Goal: Information Seeking & Learning: Learn about a topic

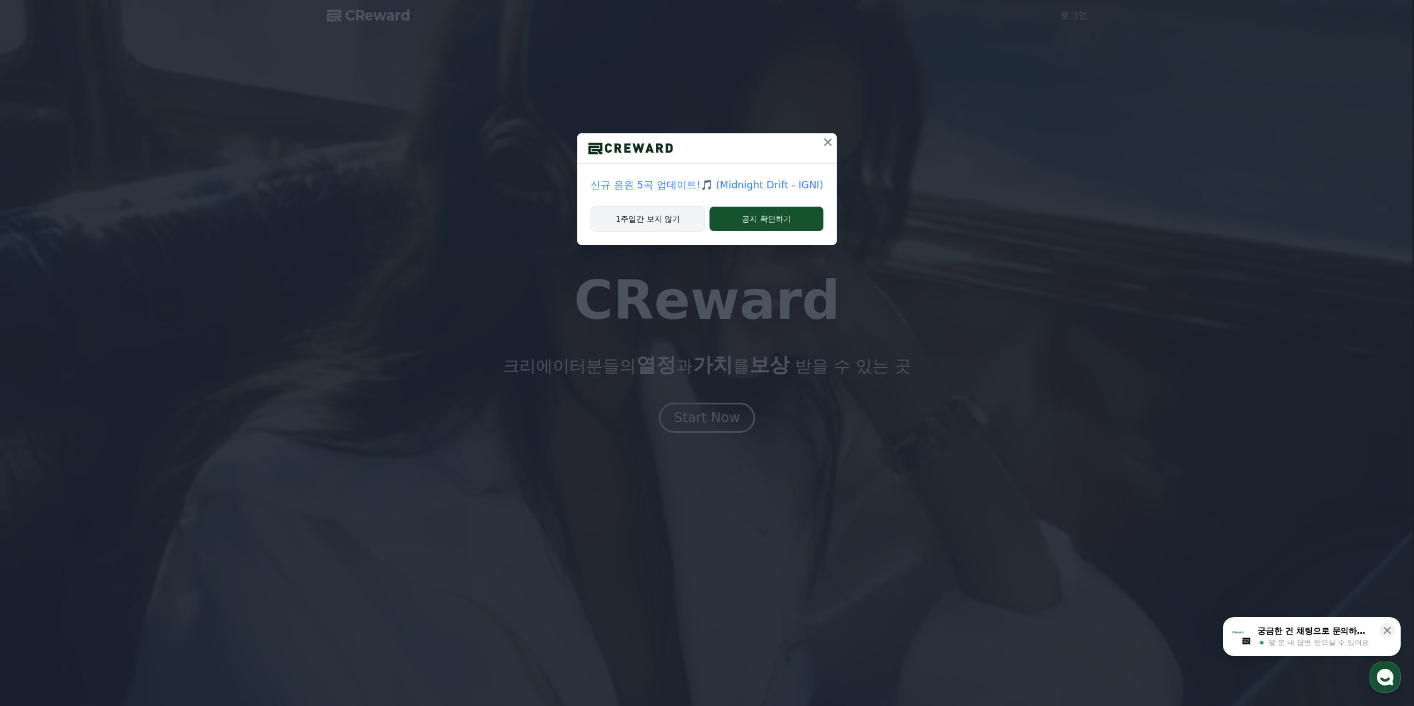
click at [654, 222] on button "1주일간 보지 않기" at bounding box center [647, 219] width 114 height 26
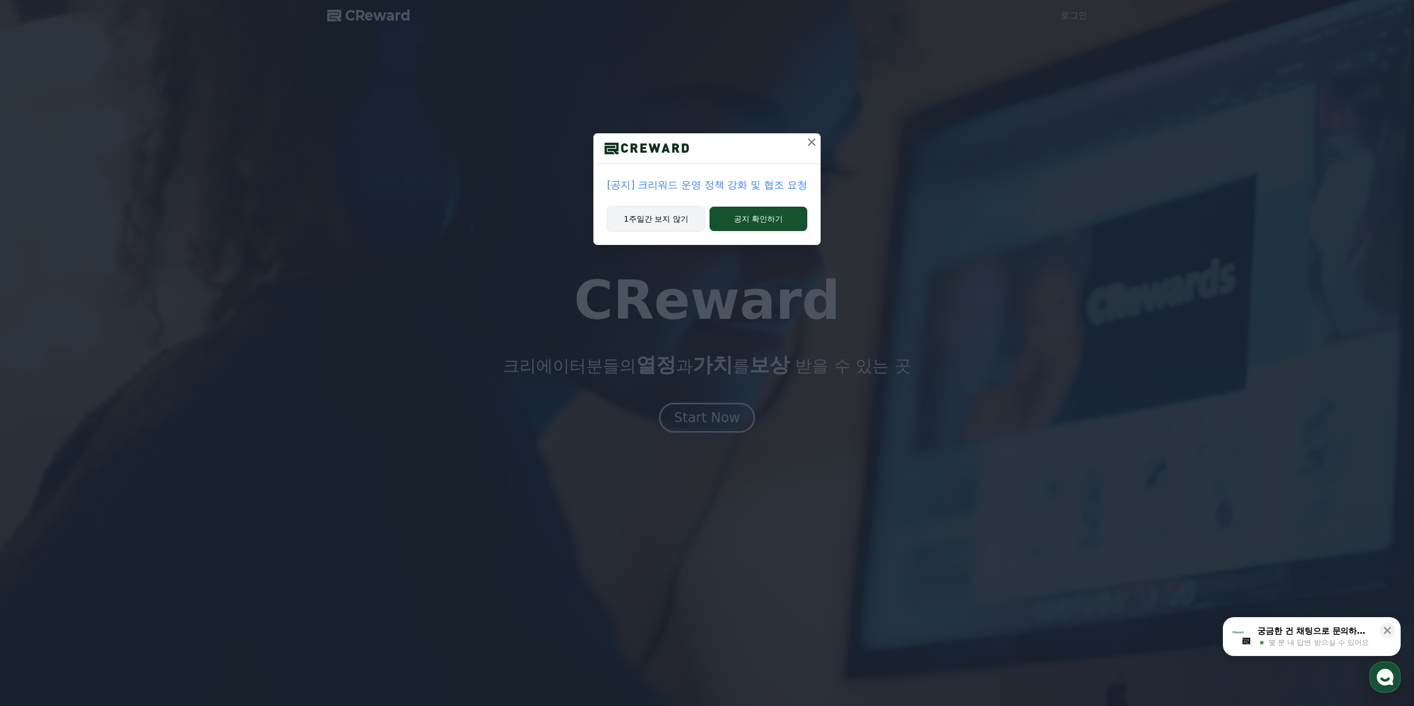
click at [648, 221] on button "1주일간 보지 않기" at bounding box center [656, 219] width 98 height 26
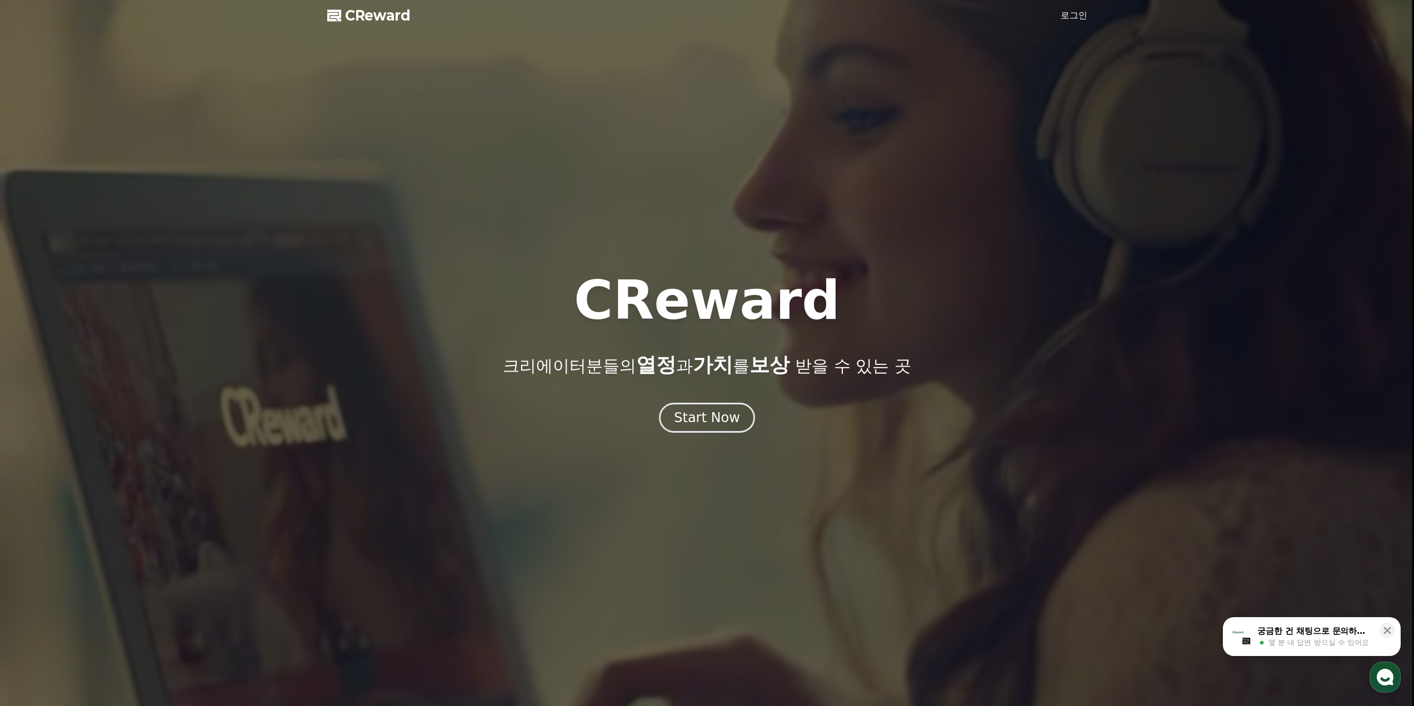
click at [1074, 15] on link "로그인" at bounding box center [1073, 15] width 27 height 13
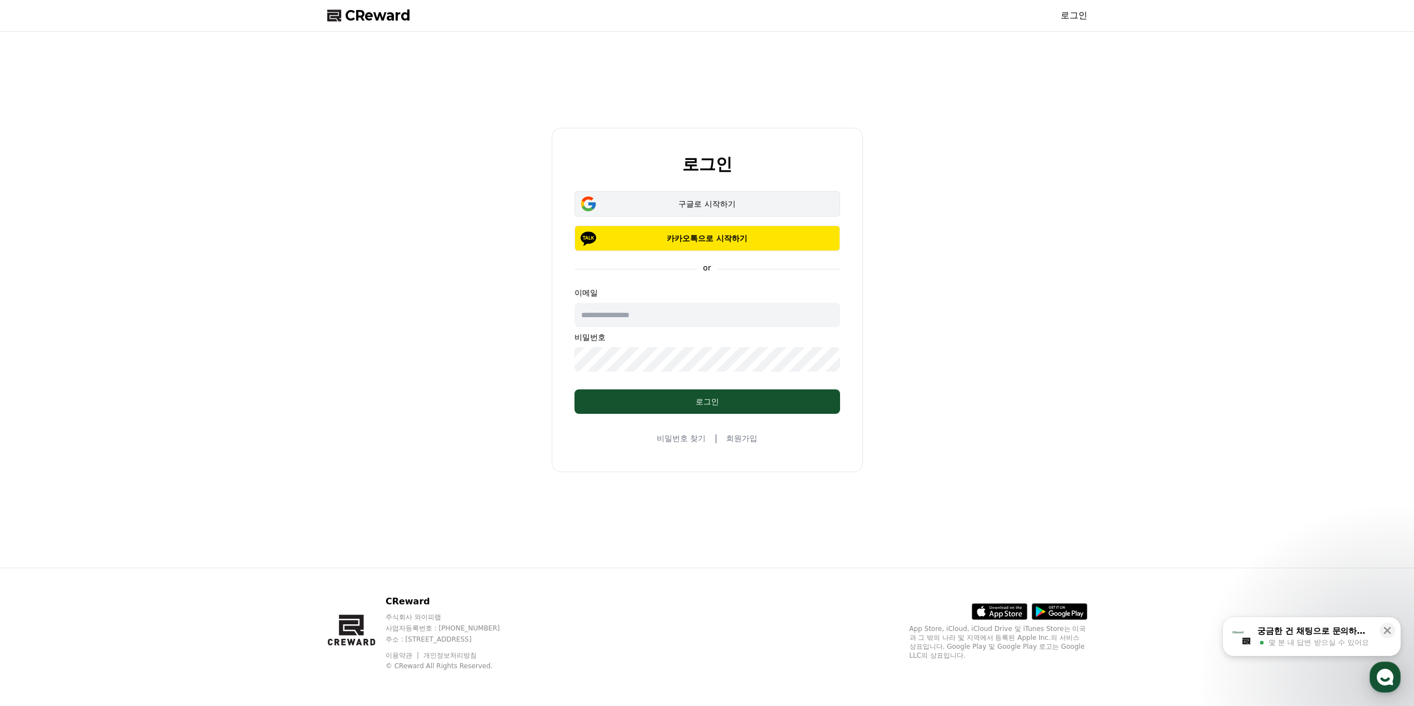
click at [679, 206] on div "구글로 시작하기" at bounding box center [706, 203] width 233 height 11
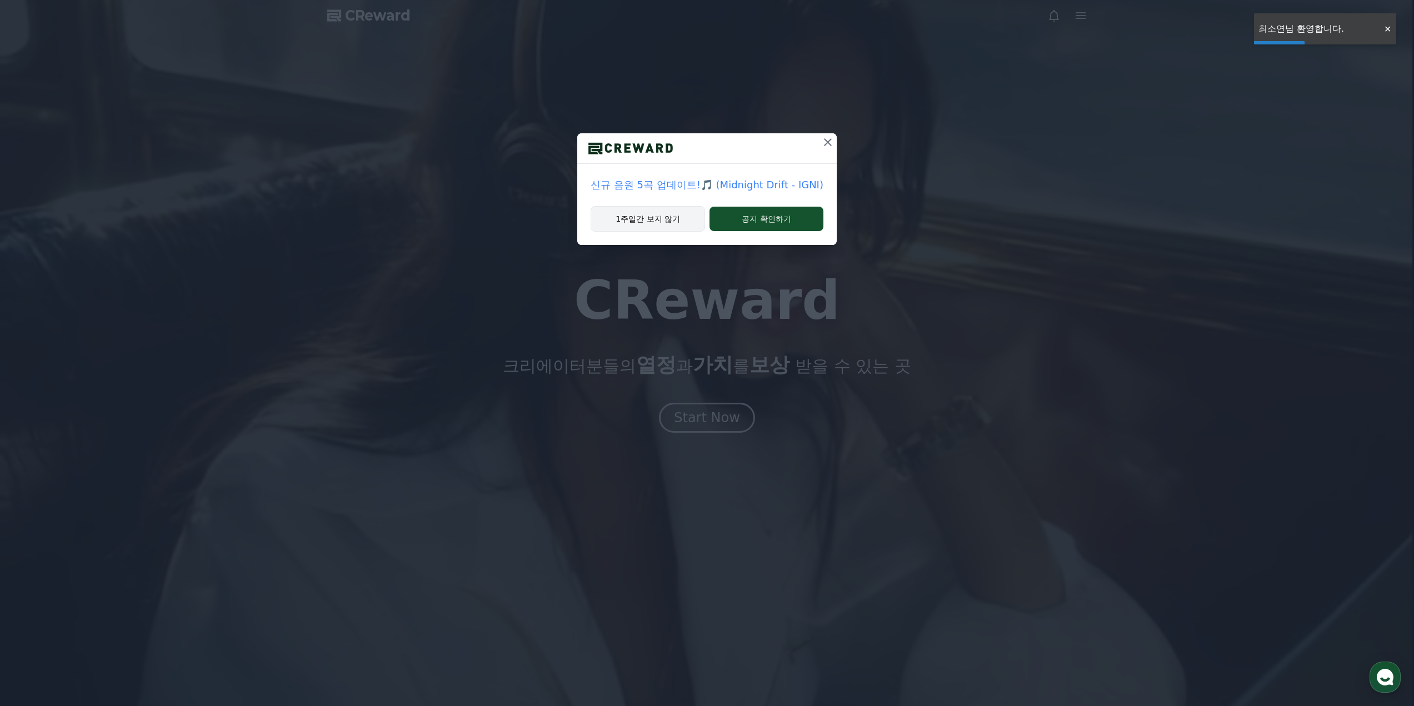
click at [635, 220] on button "1주일간 보지 않기" at bounding box center [647, 219] width 114 height 26
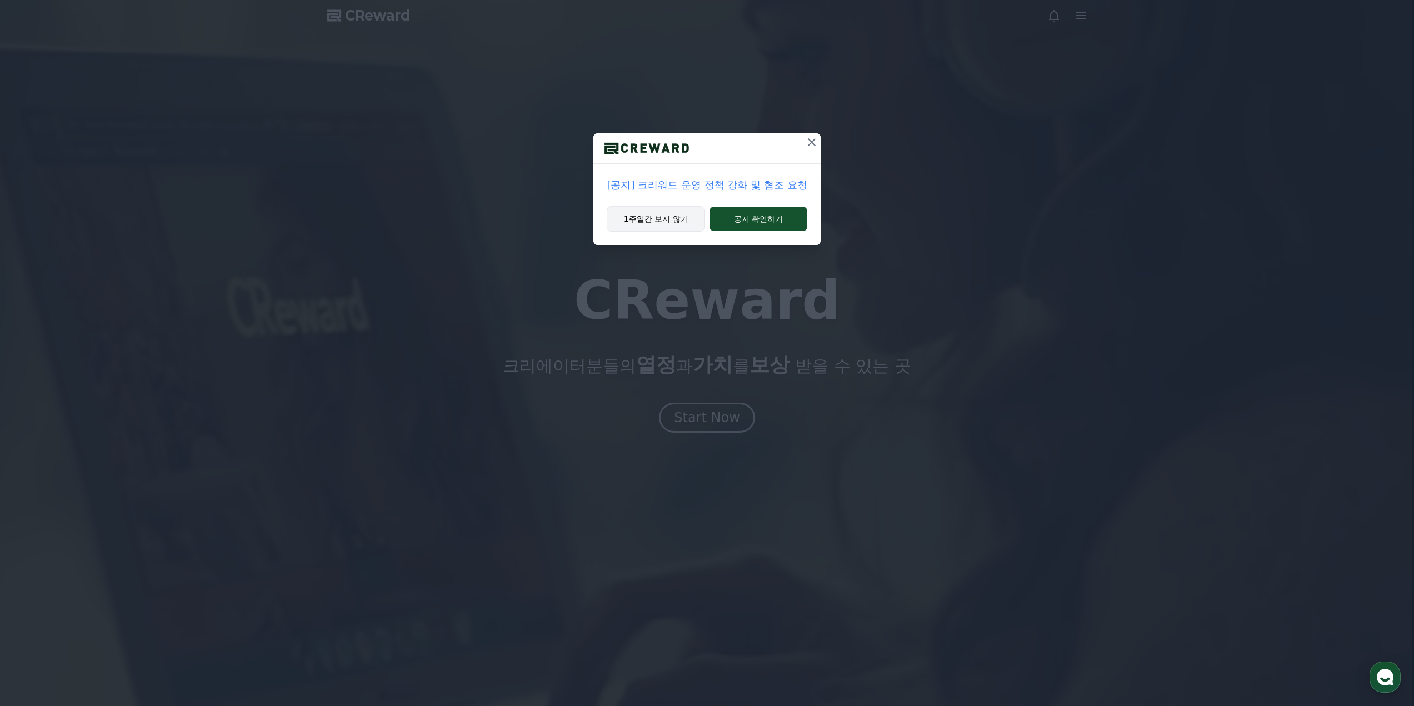
click at [638, 213] on button "1주일간 보지 않기" at bounding box center [656, 219] width 98 height 26
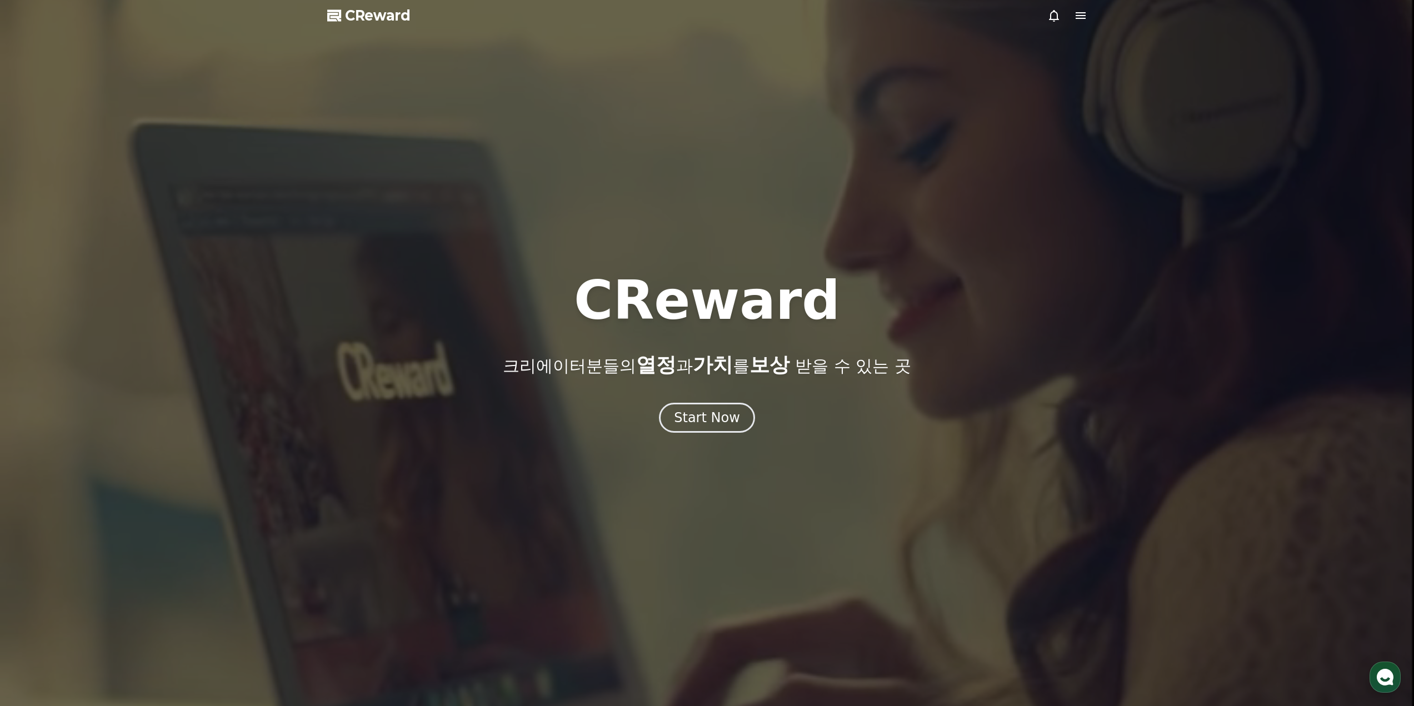
click at [1082, 13] on icon at bounding box center [1080, 15] width 10 height 7
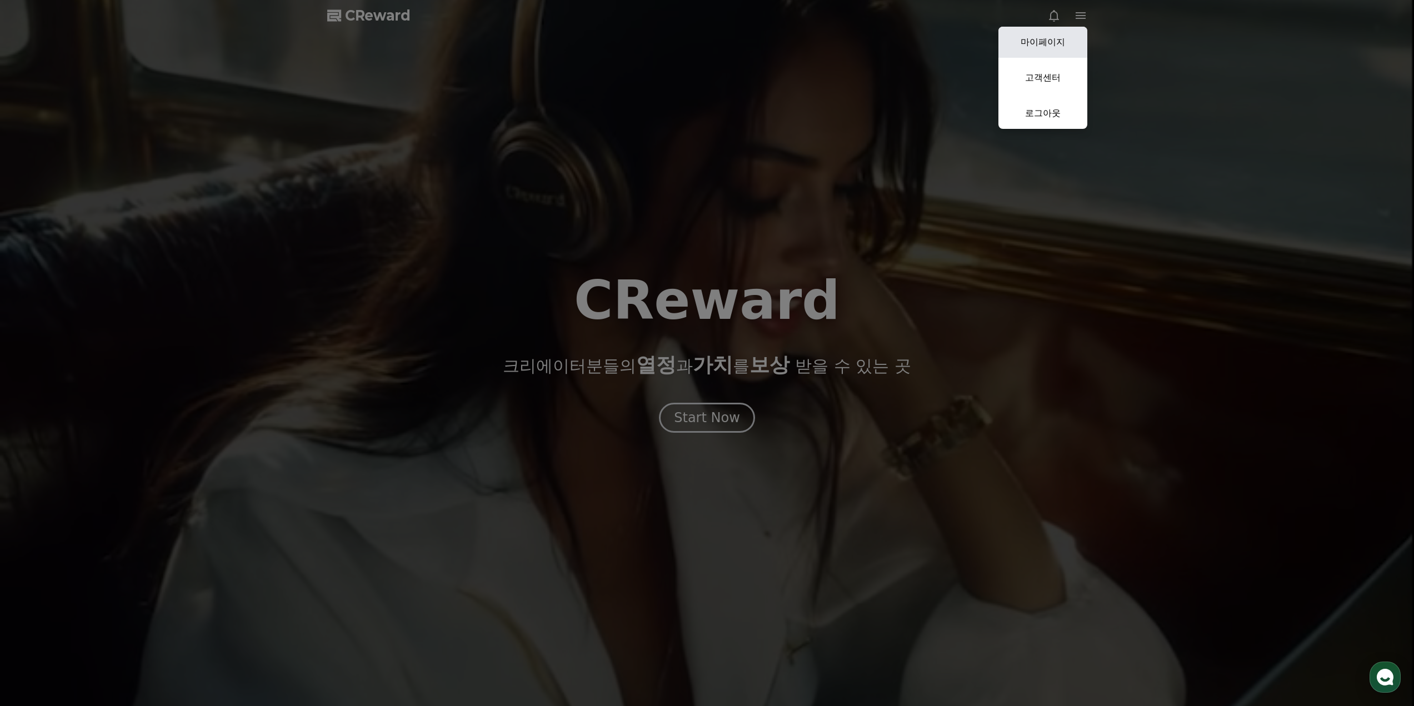
click at [1048, 39] on link "마이페이지" at bounding box center [1042, 42] width 89 height 31
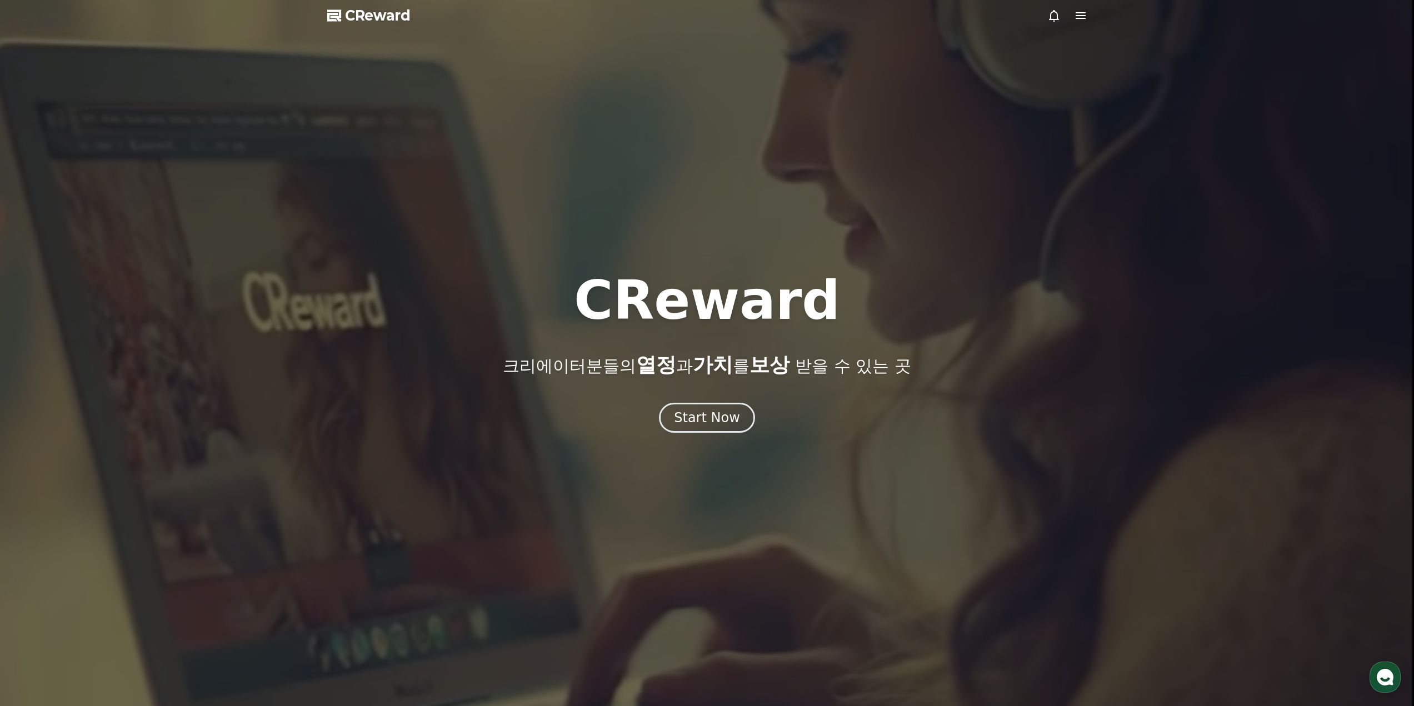
select select "**********"
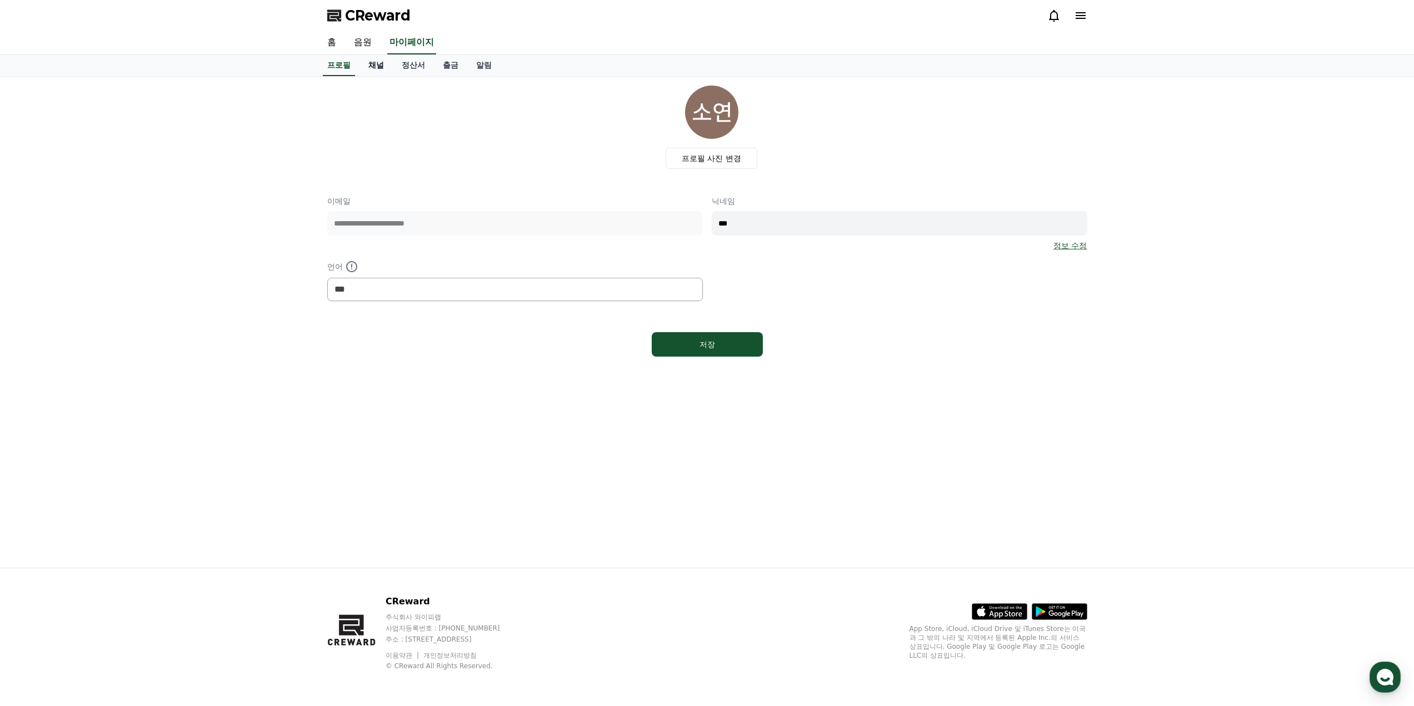
click at [382, 67] on link "채널" at bounding box center [375, 65] width 33 height 21
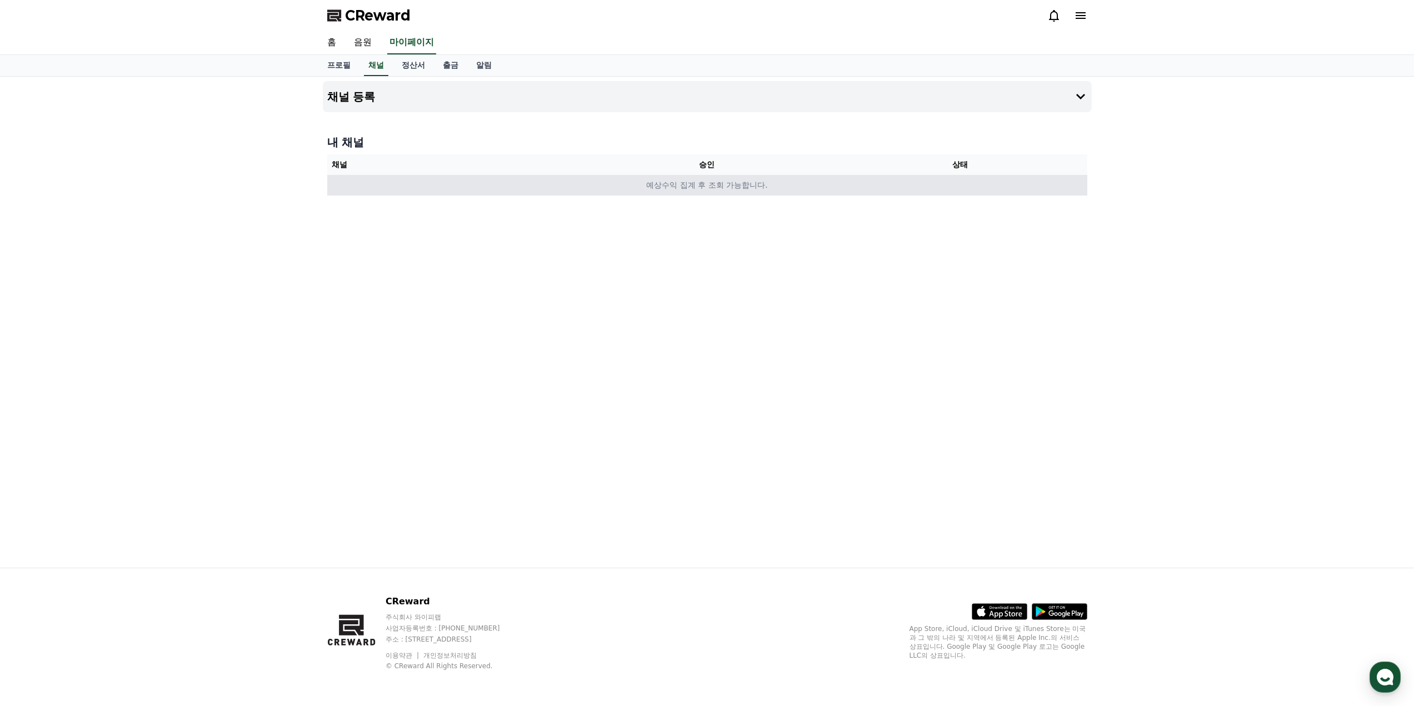
click at [687, 186] on td "예상수익 집계 후 조회 가능합니다." at bounding box center [707, 185] width 760 height 21
click at [329, 62] on link "프로필" at bounding box center [338, 65] width 41 height 21
select select "**********"
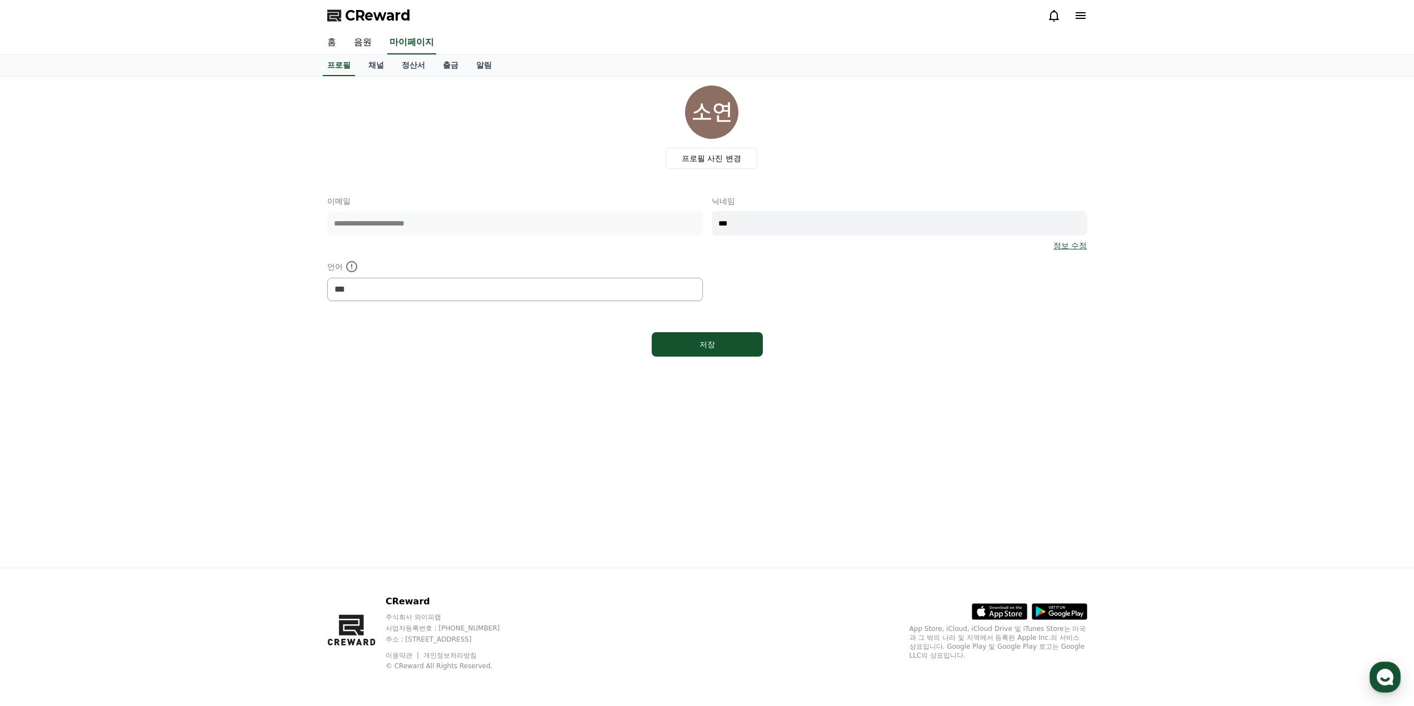
click at [330, 41] on link "홈" at bounding box center [331, 42] width 27 height 23
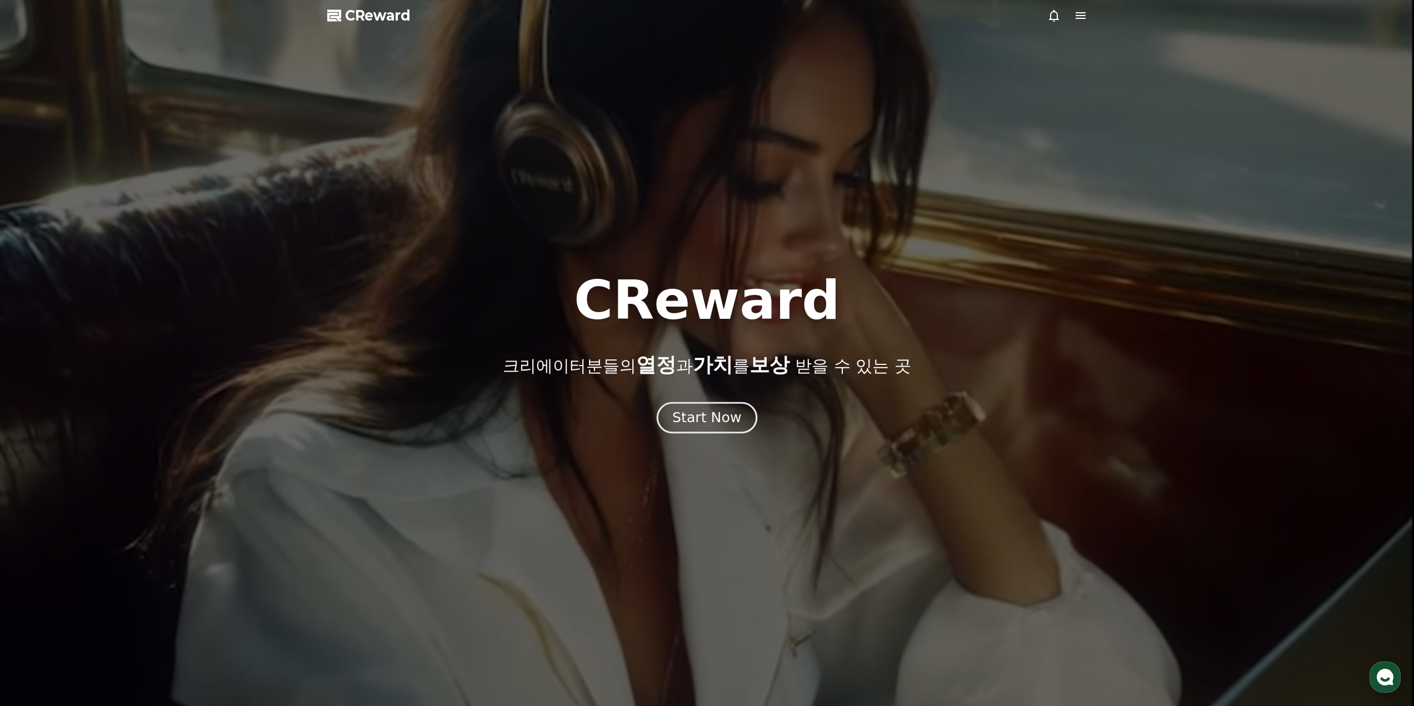
click at [692, 412] on div "Start Now" at bounding box center [706, 417] width 69 height 19
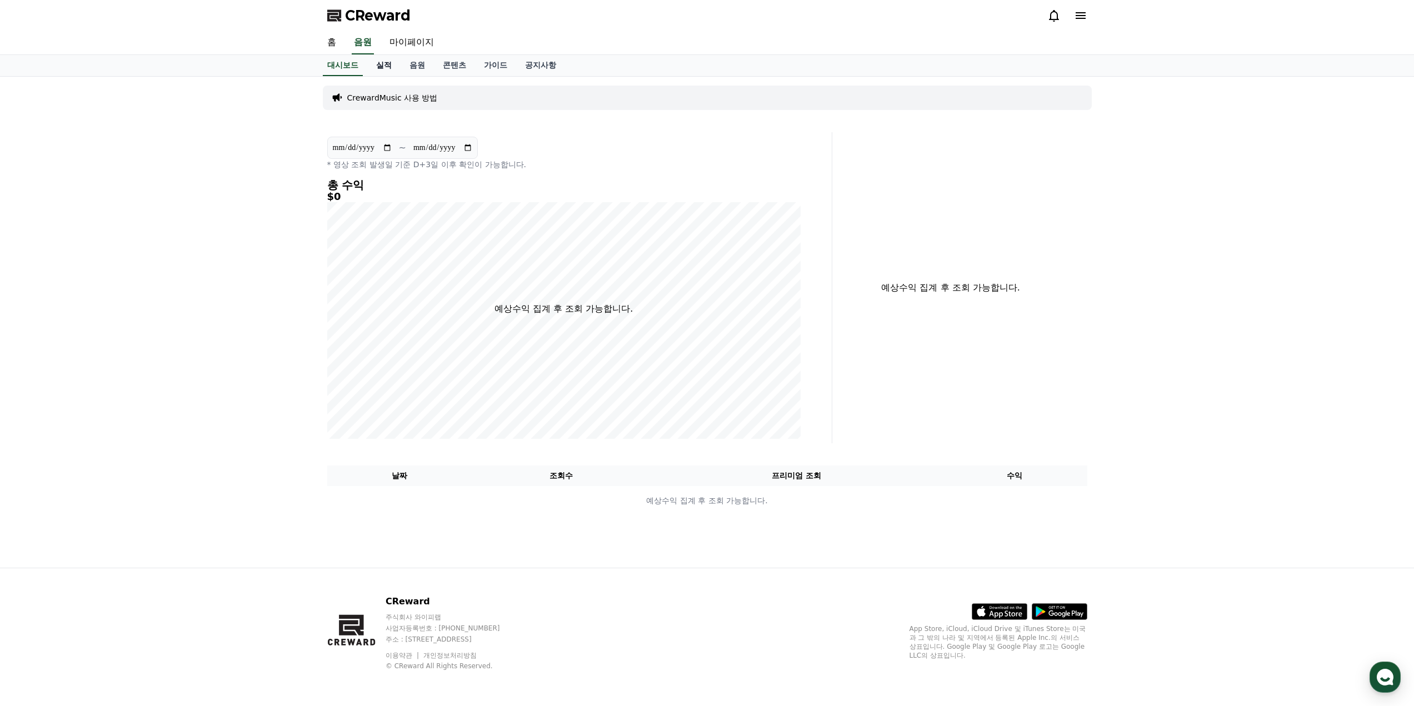
click at [387, 66] on link "실적" at bounding box center [383, 65] width 33 height 21
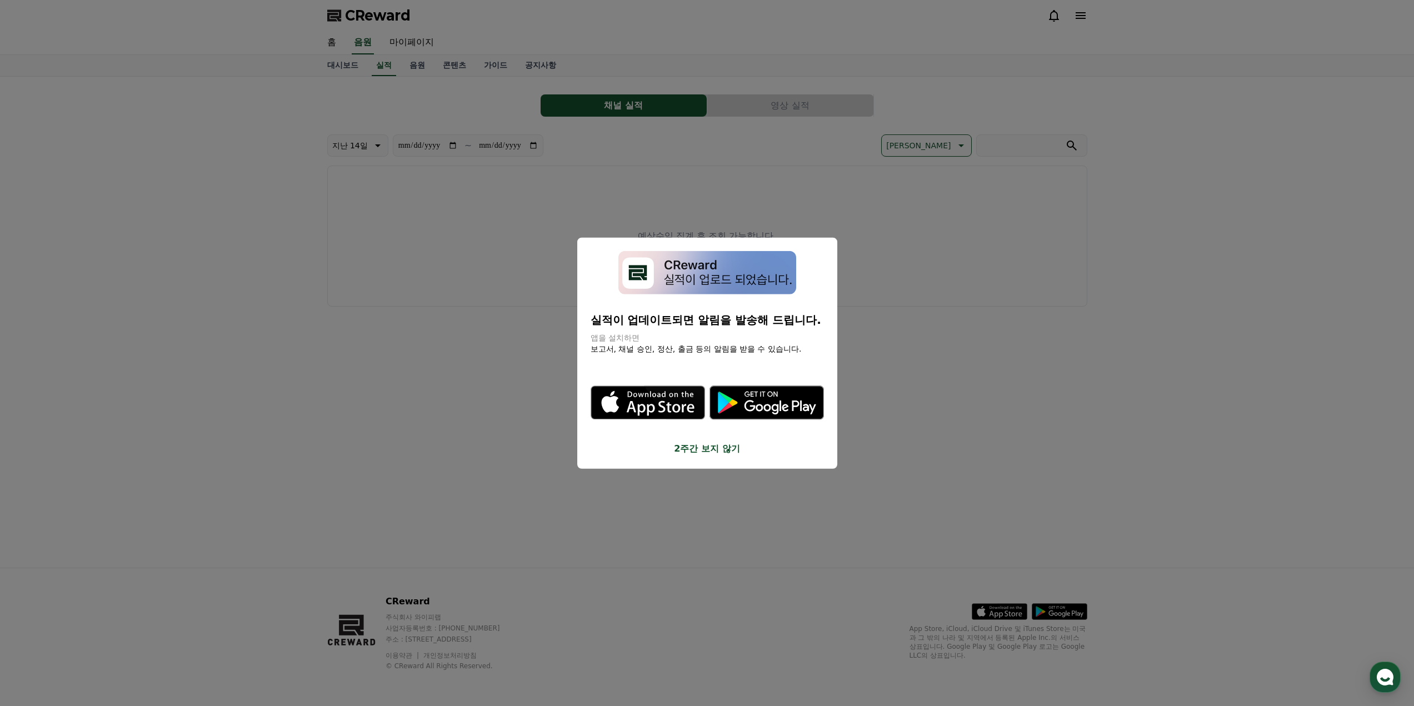
click at [718, 449] on button "2주간 보지 않기" at bounding box center [706, 448] width 233 height 13
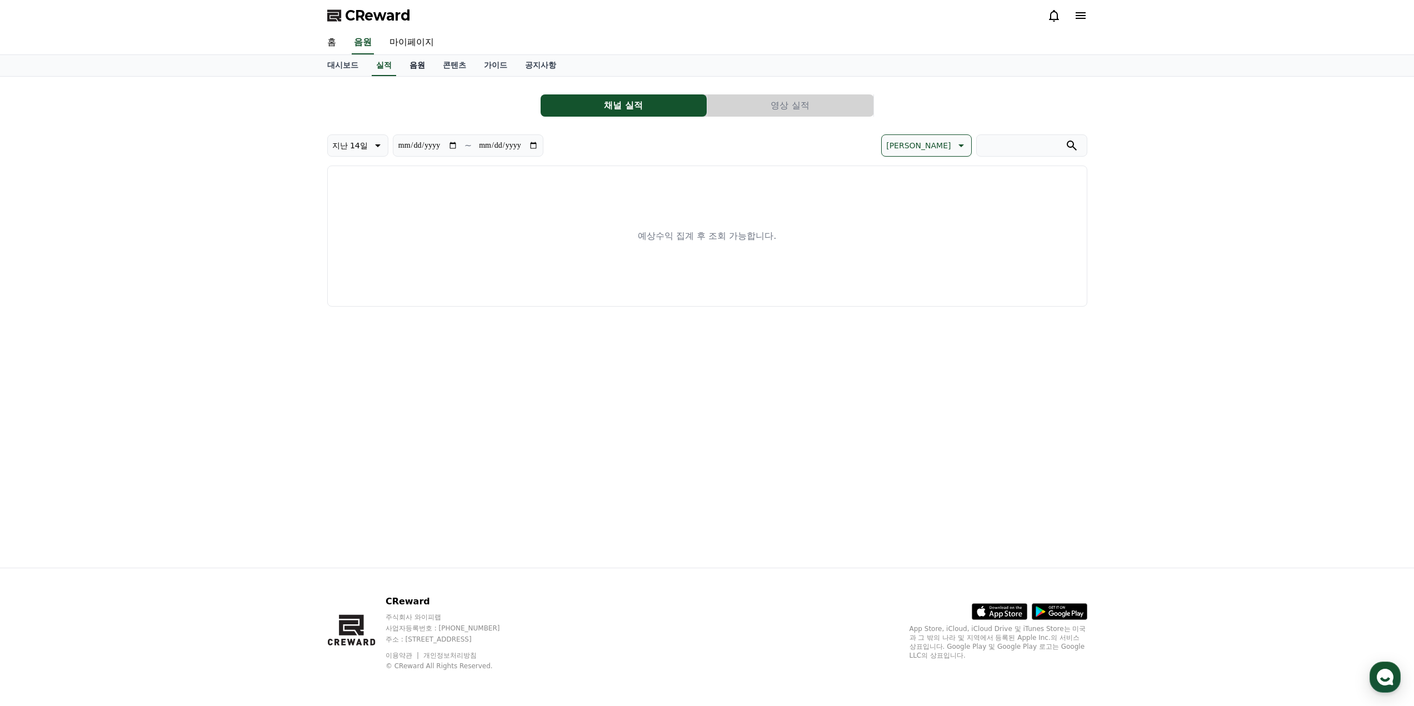
click at [418, 66] on link "음원" at bounding box center [416, 65] width 33 height 21
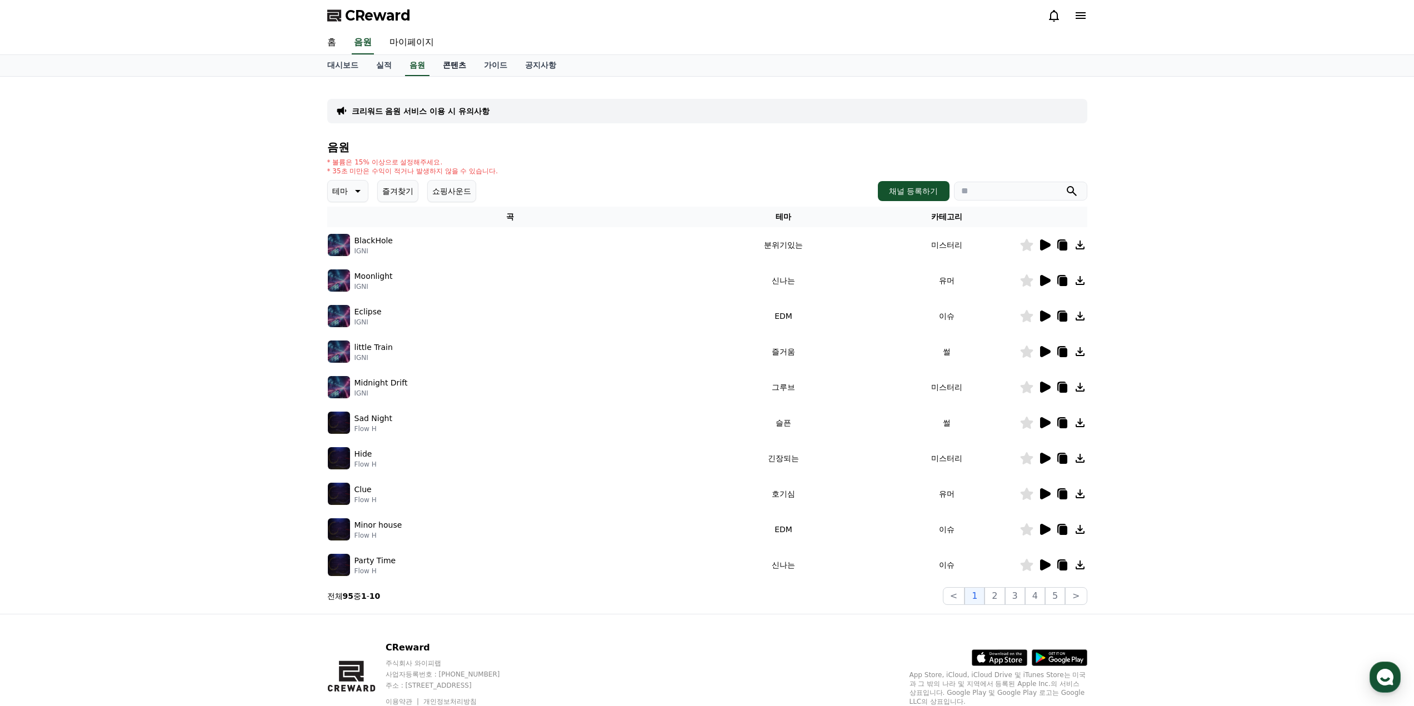
click at [458, 62] on link "콘텐츠" at bounding box center [454, 65] width 41 height 21
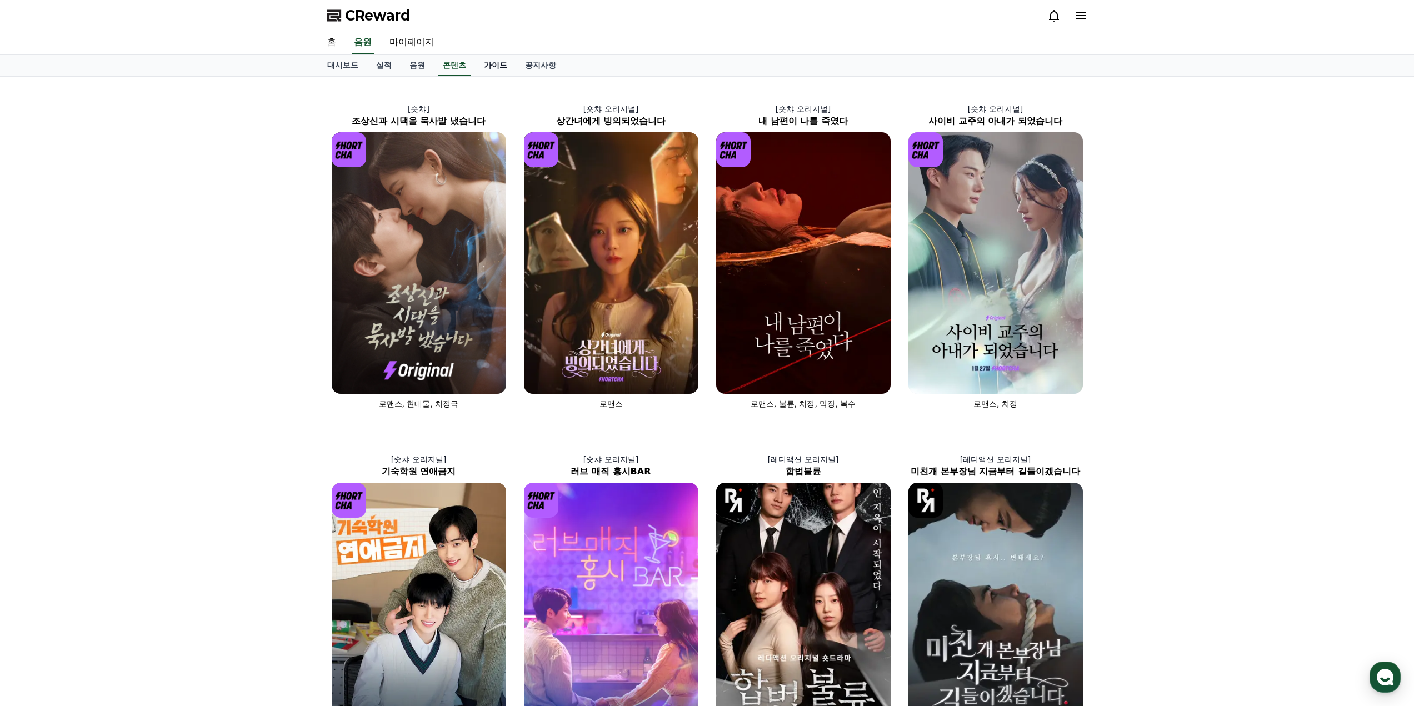
click at [508, 62] on link "가이드" at bounding box center [495, 65] width 41 height 21
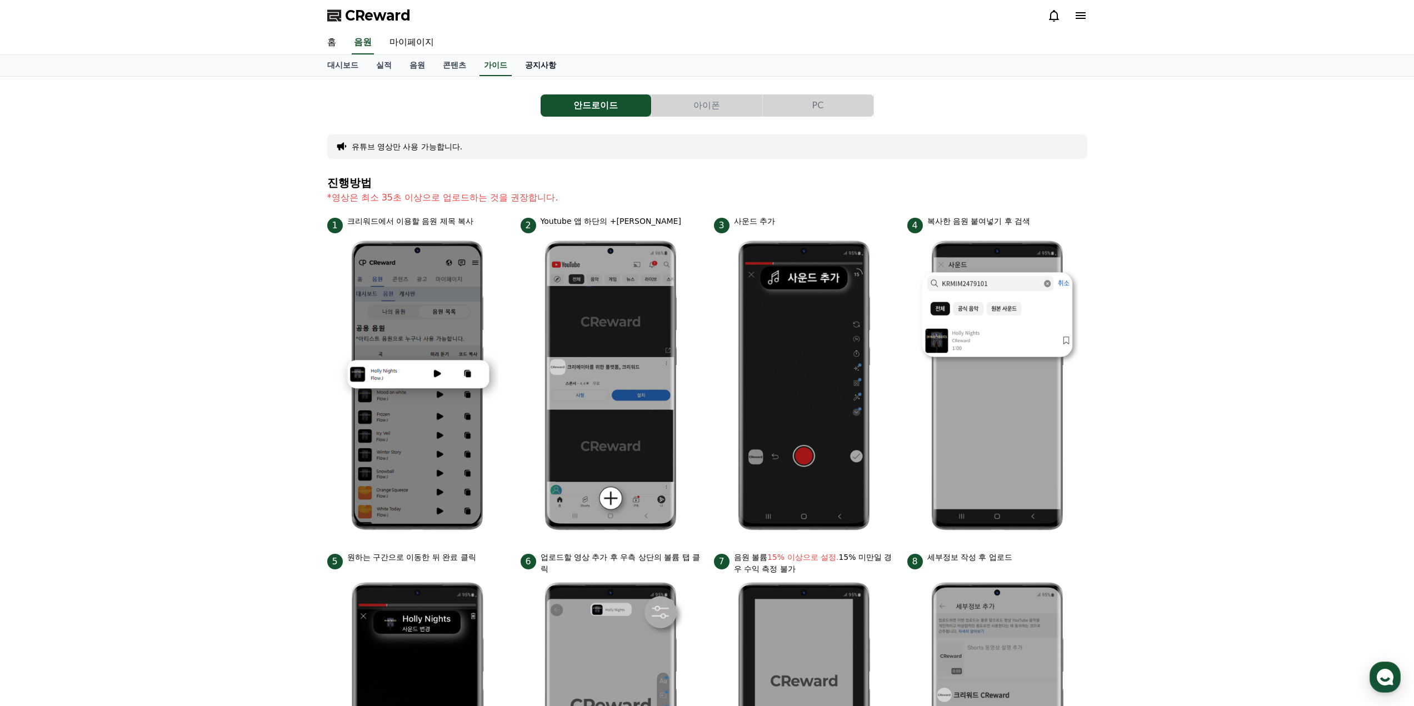
click at [547, 65] on link "공지사항" at bounding box center [540, 65] width 49 height 21
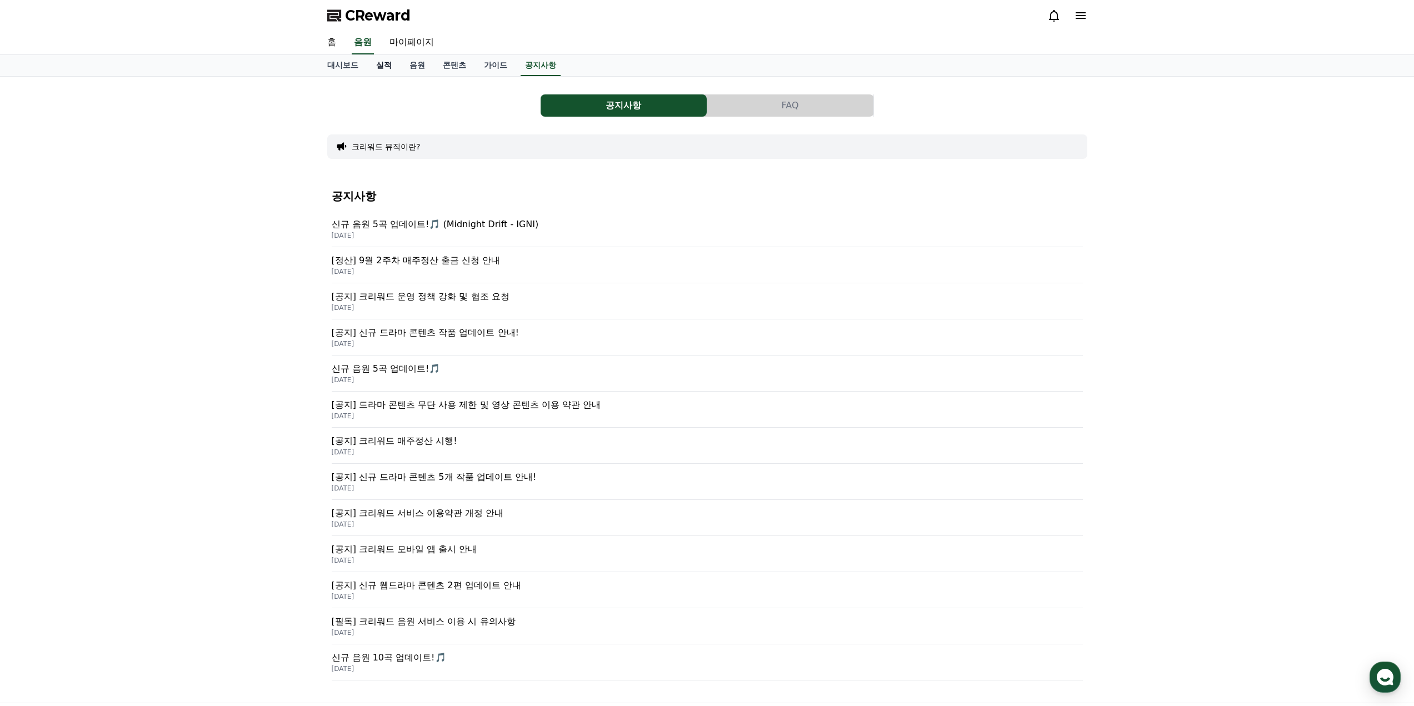
click at [382, 62] on link "실적" at bounding box center [383, 65] width 33 height 21
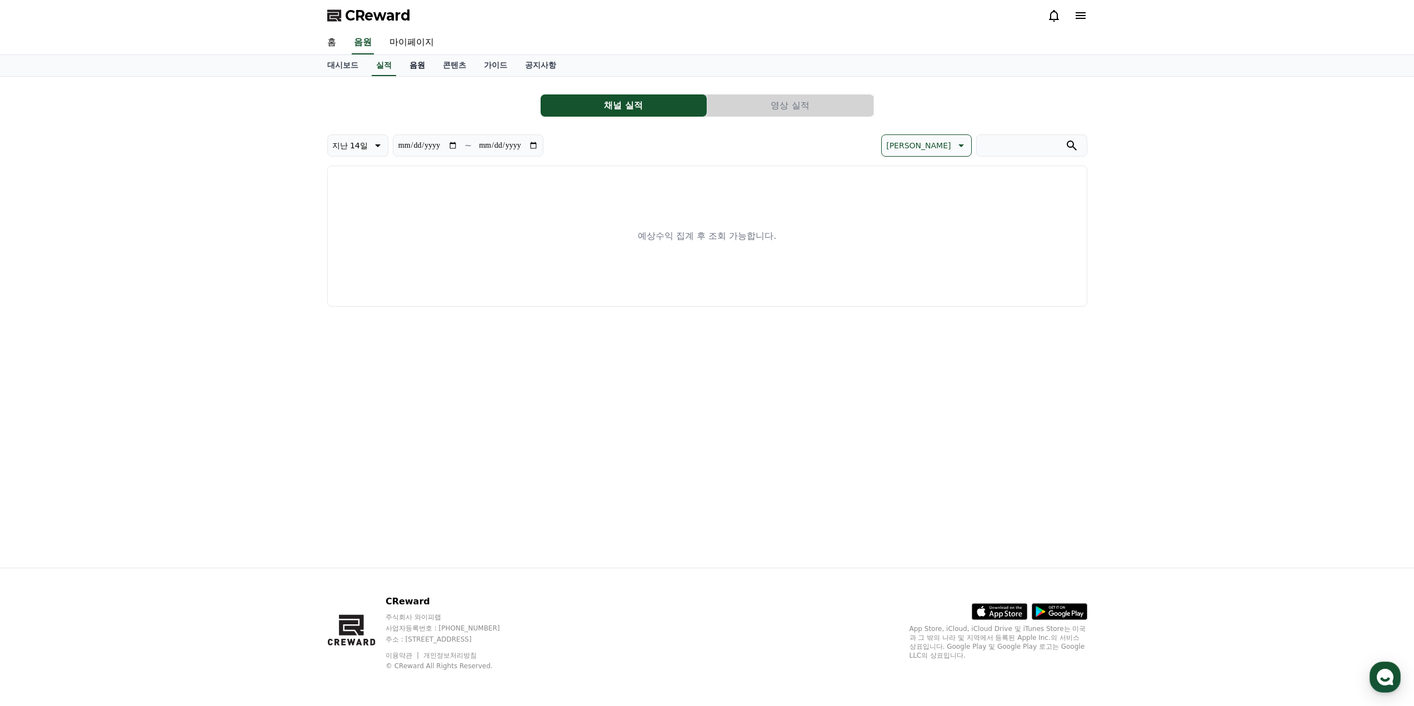
click at [418, 63] on link "음원" at bounding box center [416, 65] width 33 height 21
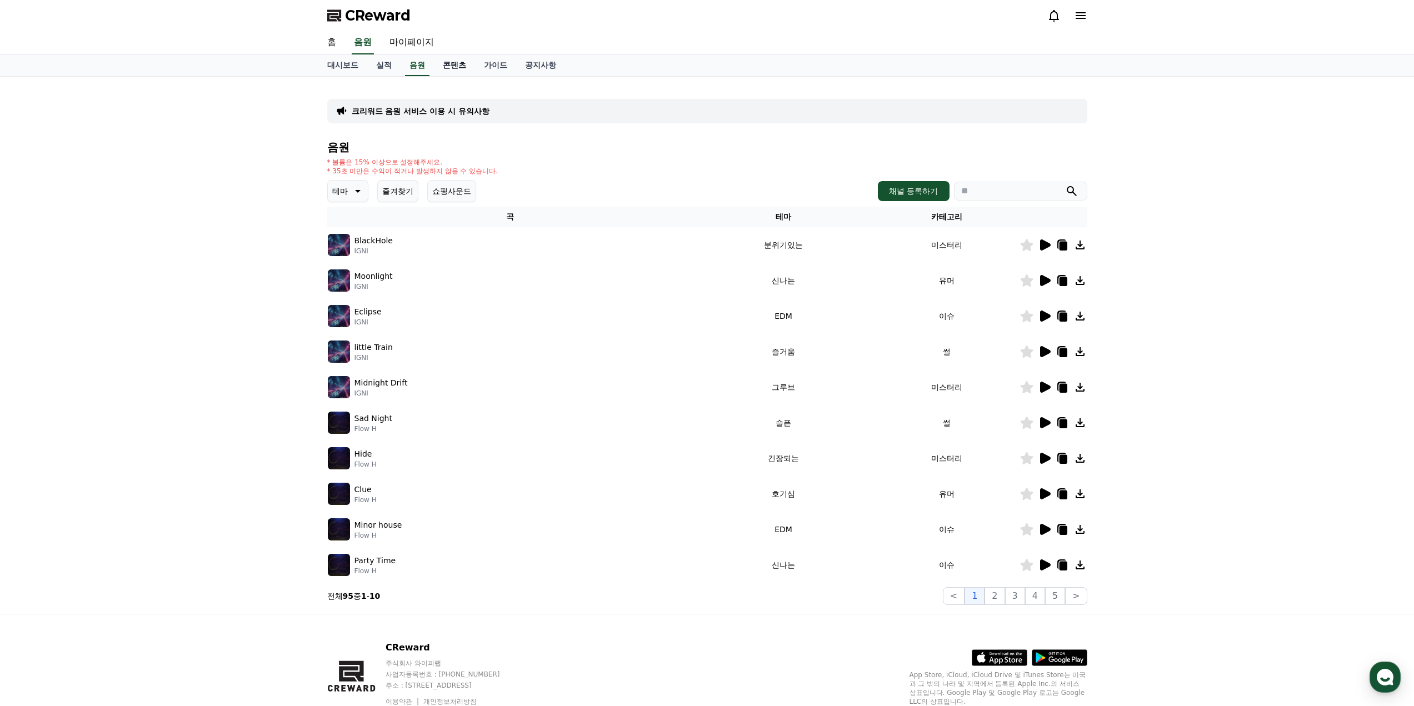
click at [458, 64] on link "콘텐츠" at bounding box center [454, 65] width 41 height 21
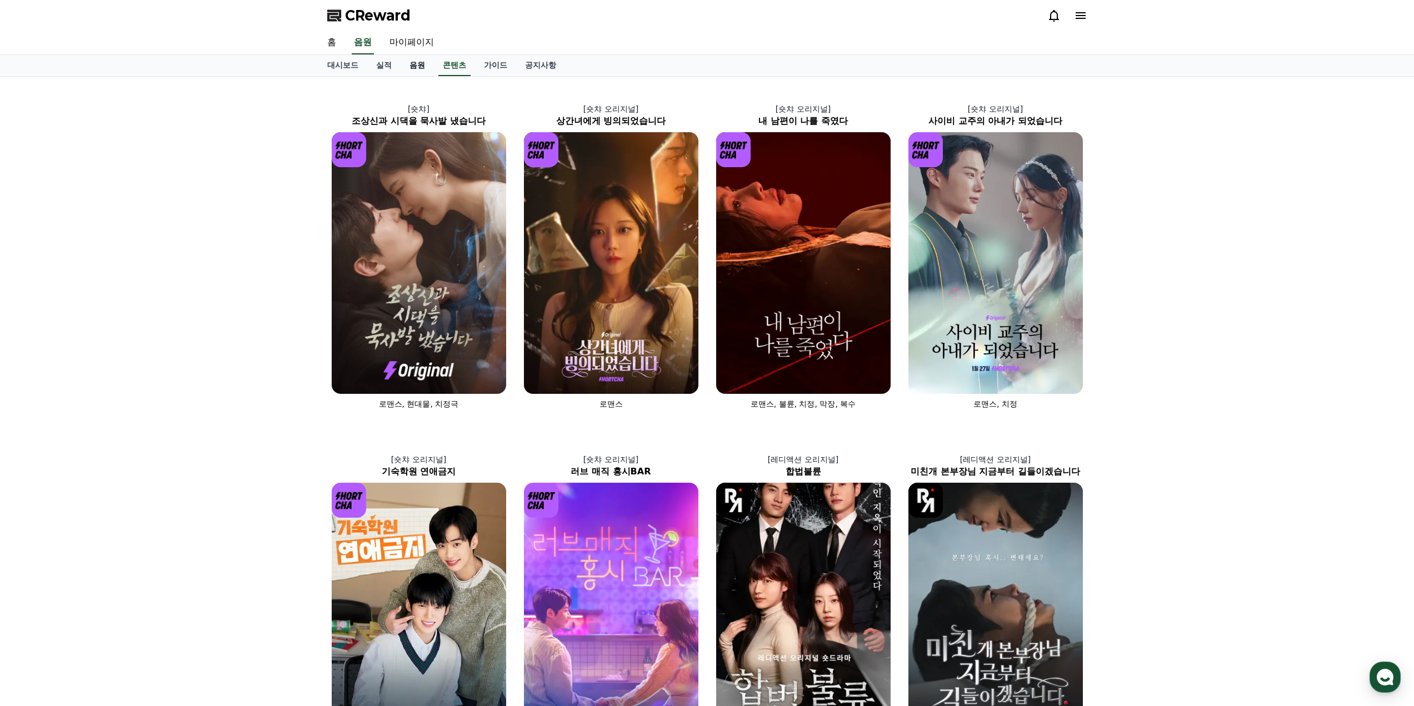
click at [425, 66] on link "음원" at bounding box center [416, 65] width 33 height 21
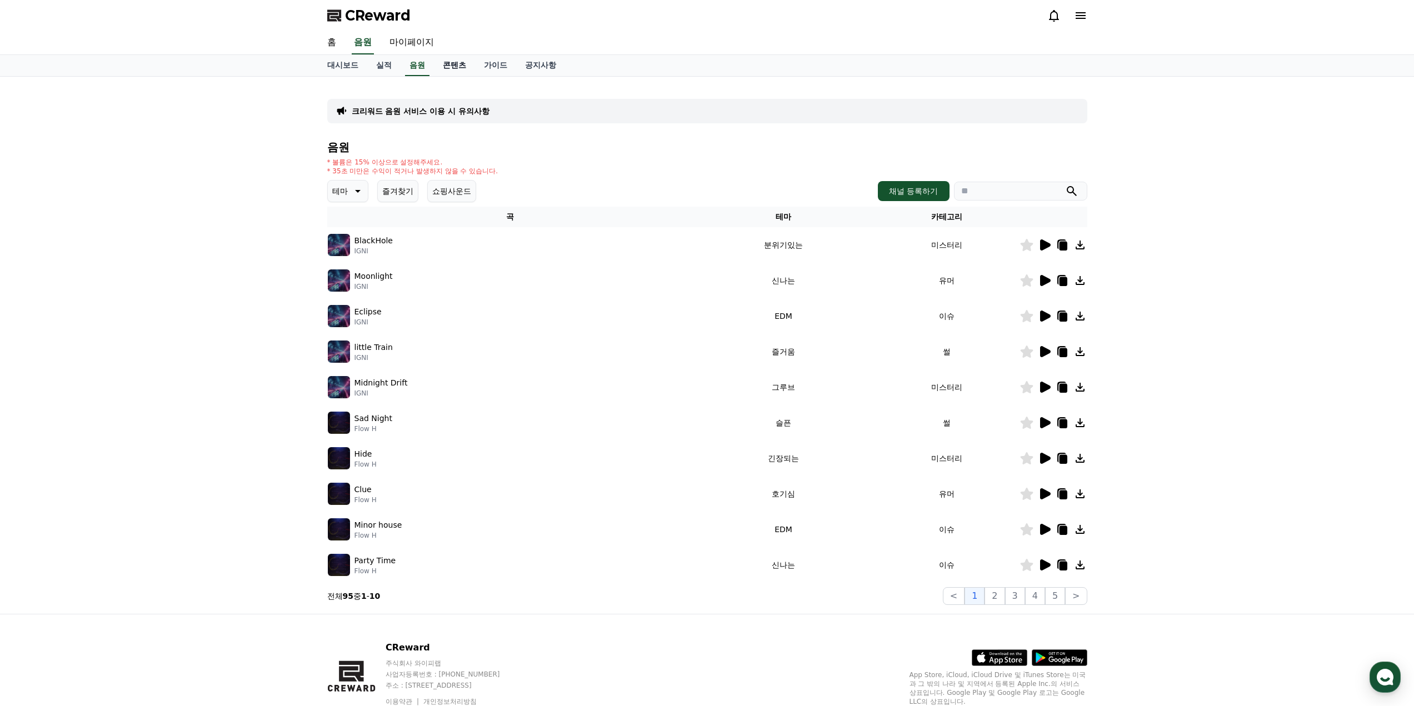
click at [449, 63] on link "콘텐츠" at bounding box center [454, 65] width 41 height 21
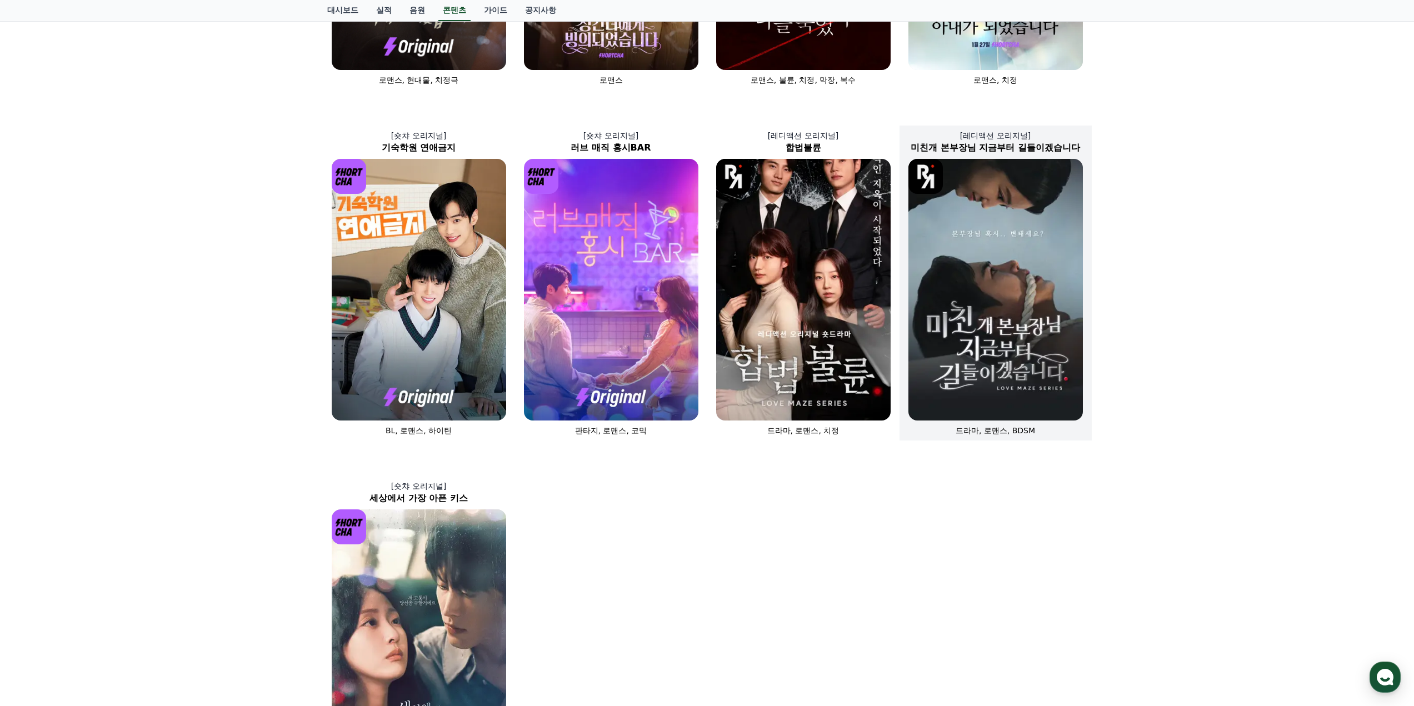
scroll to position [278, 0]
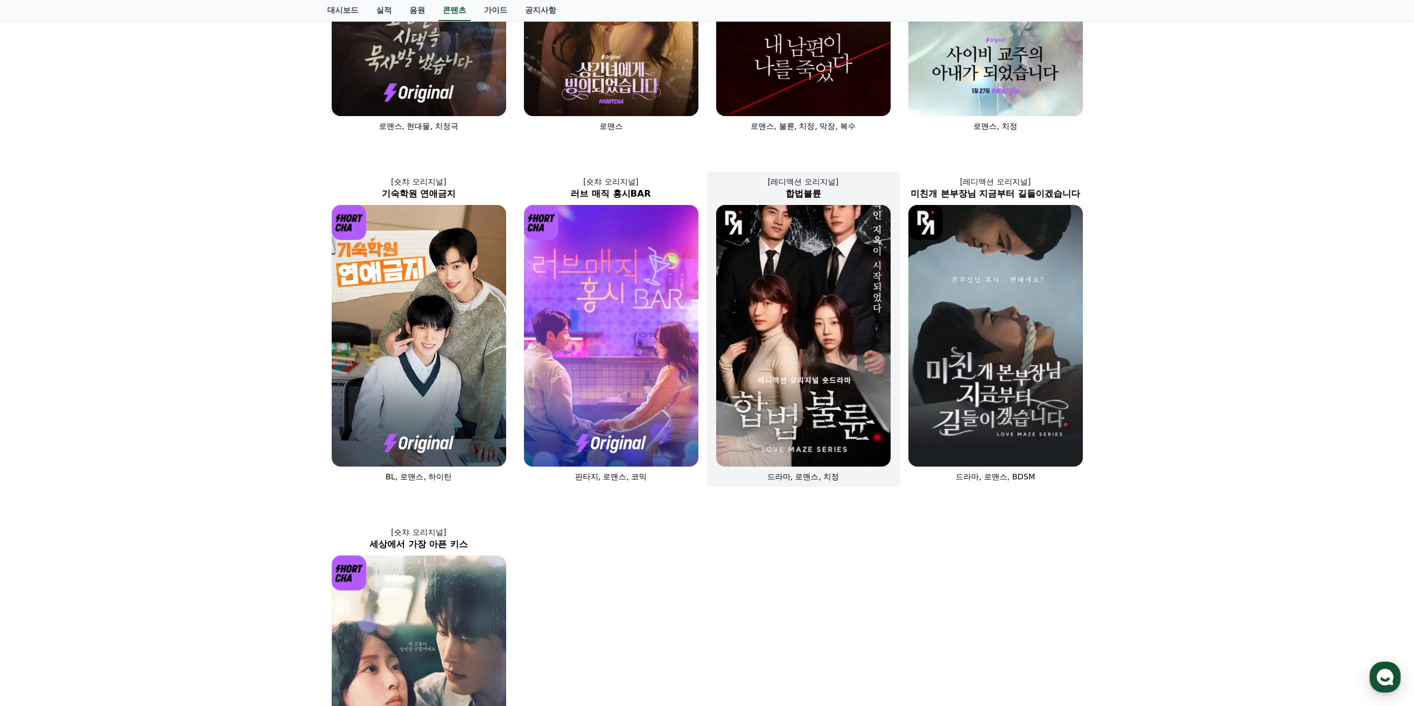
click at [825, 336] on img at bounding box center [803, 336] width 174 height 262
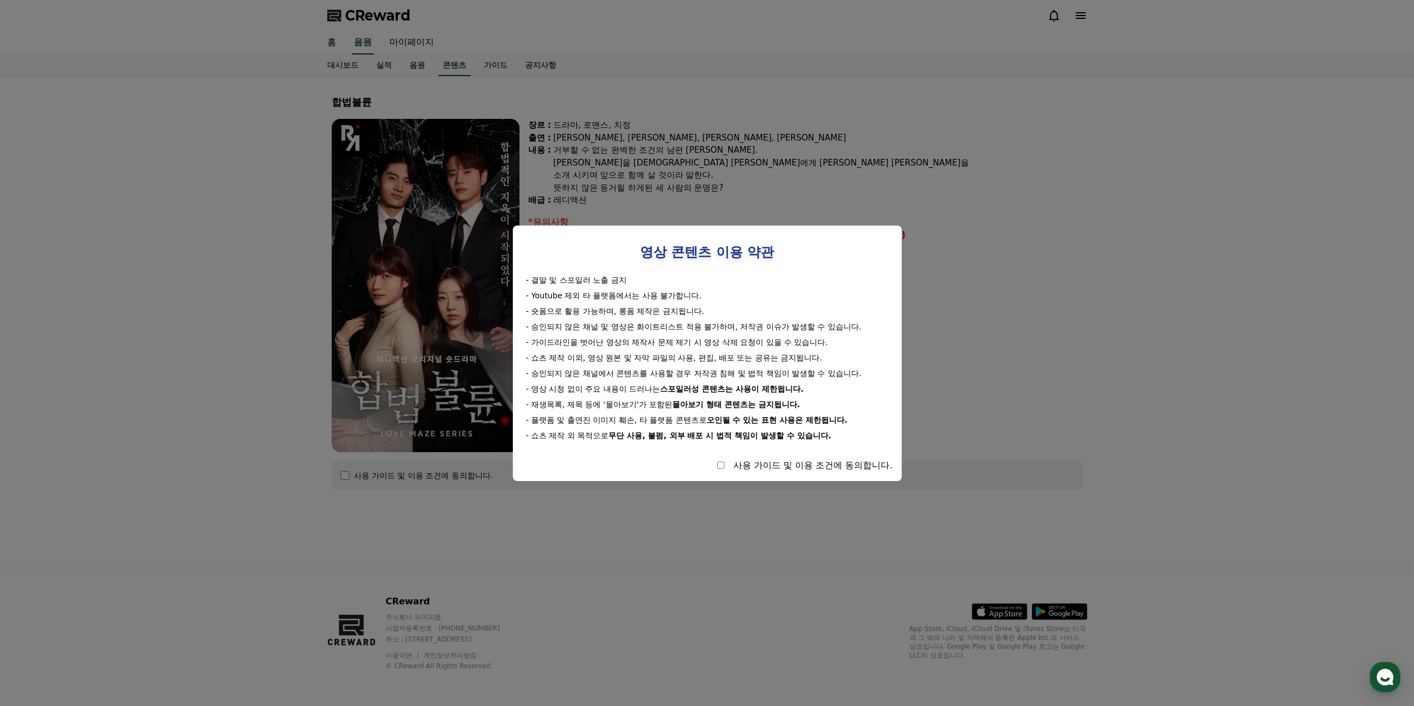
select select
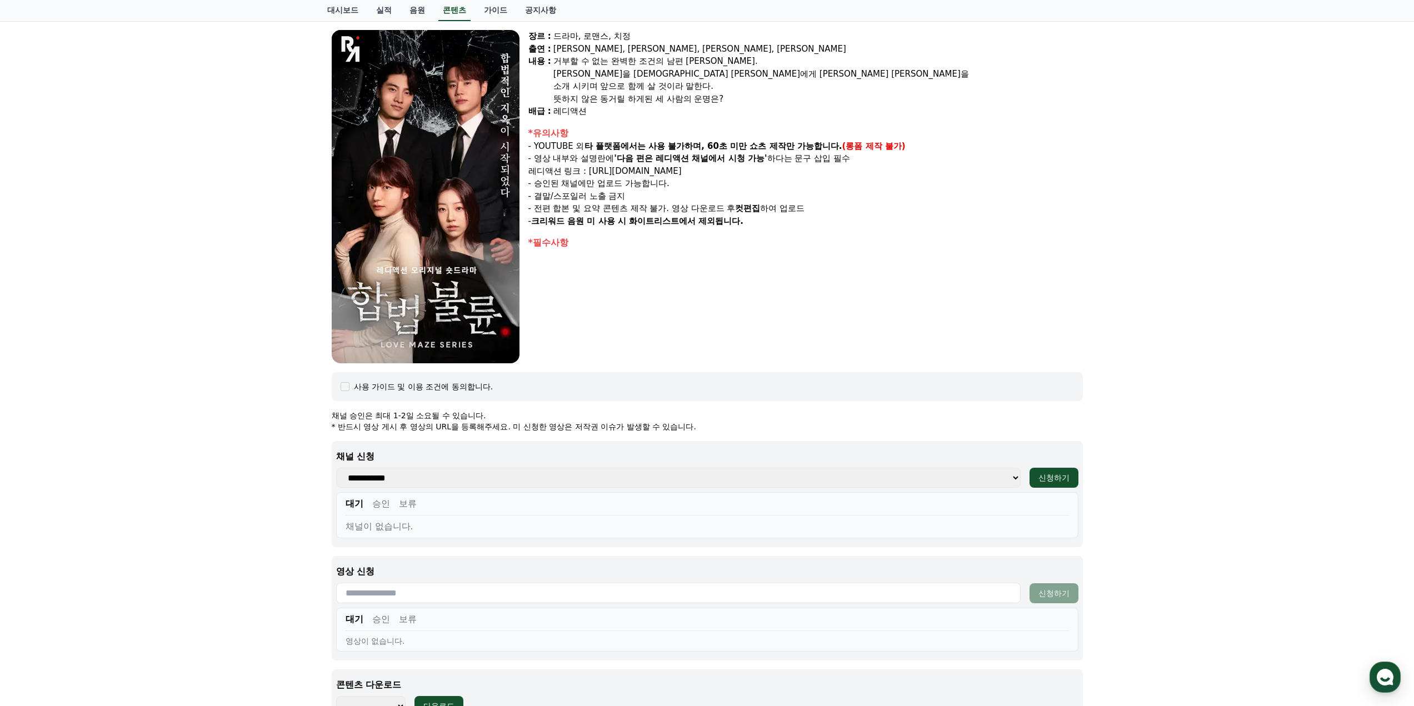
scroll to position [111, 0]
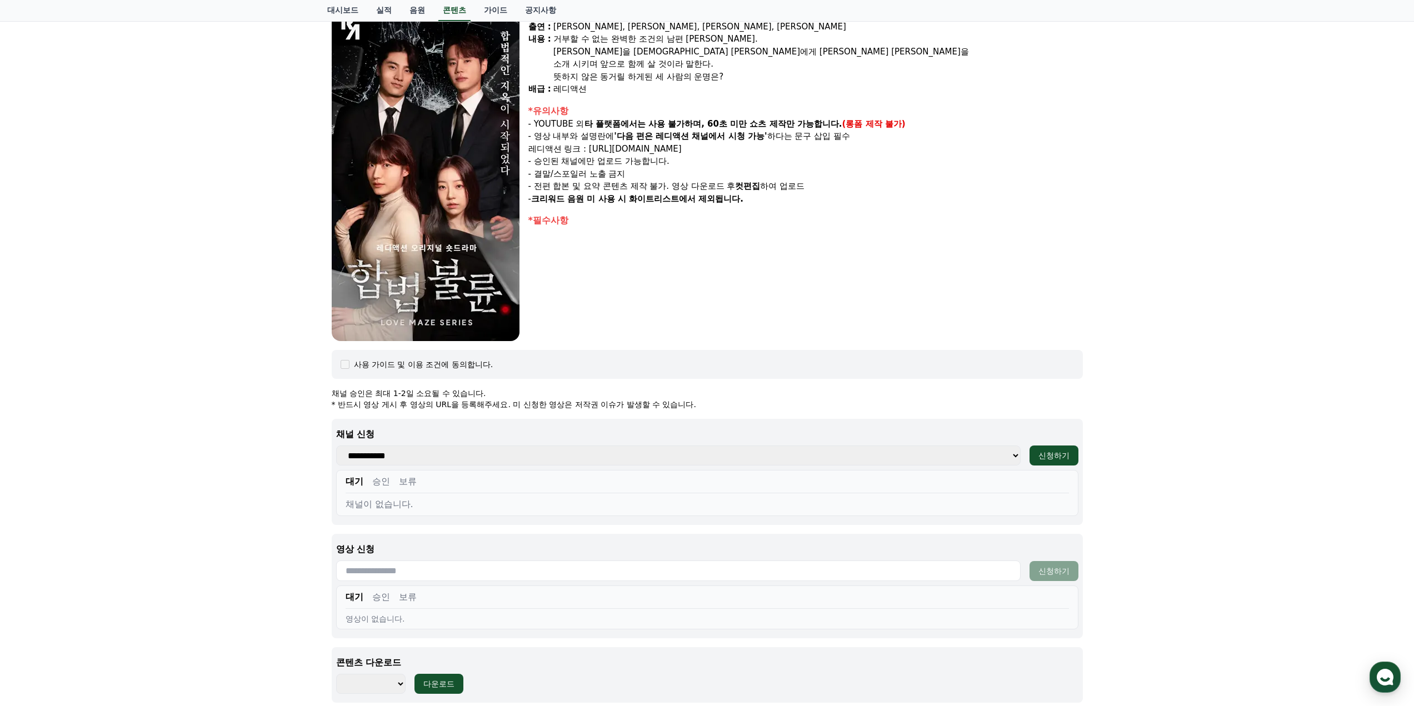
click at [474, 461] on select "**********" at bounding box center [678, 455] width 684 height 20
click at [237, 465] on div "합법불륜 장르 : 드라마, 로맨스, 치정 출연 : [PERSON_NAME], [PERSON_NAME], [PERSON_NAME], [PERSO…" at bounding box center [707, 343] width 1414 height 755
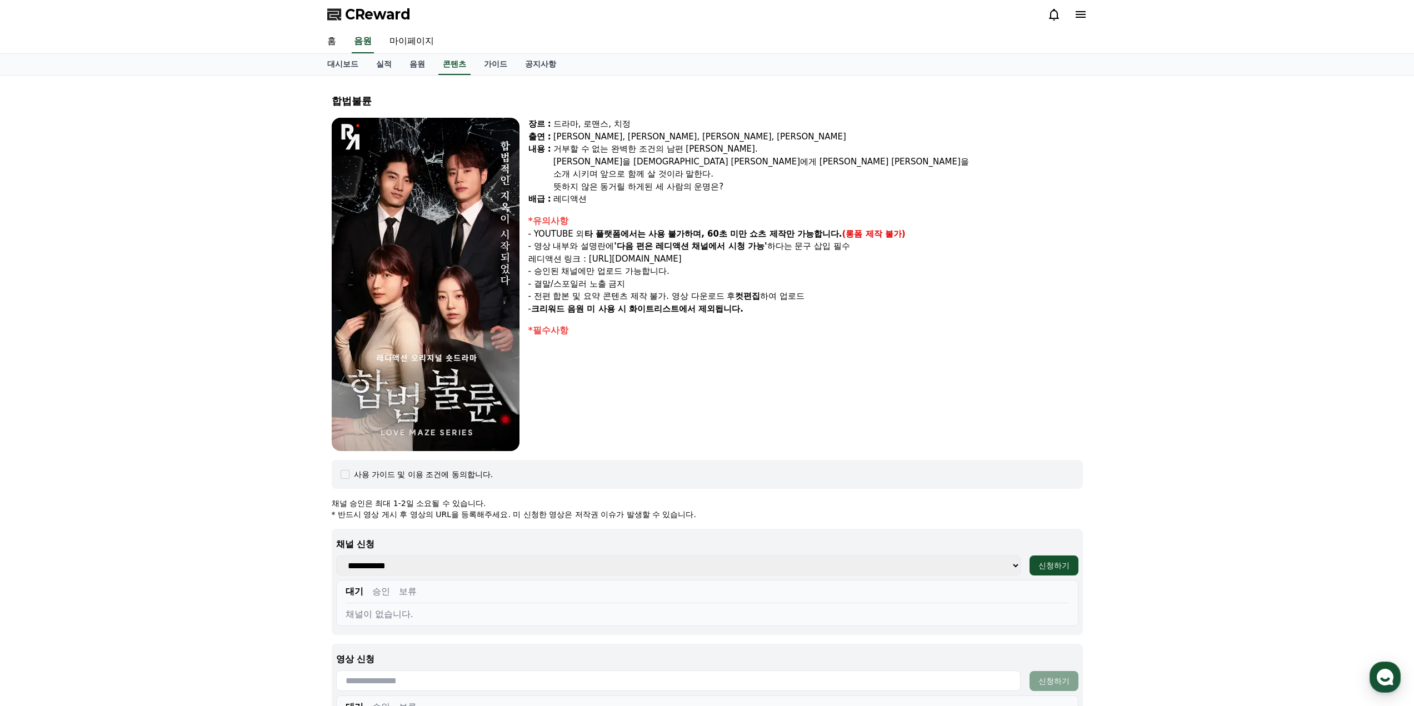
scroll to position [0, 0]
